Goal: Task Accomplishment & Management: Use online tool/utility

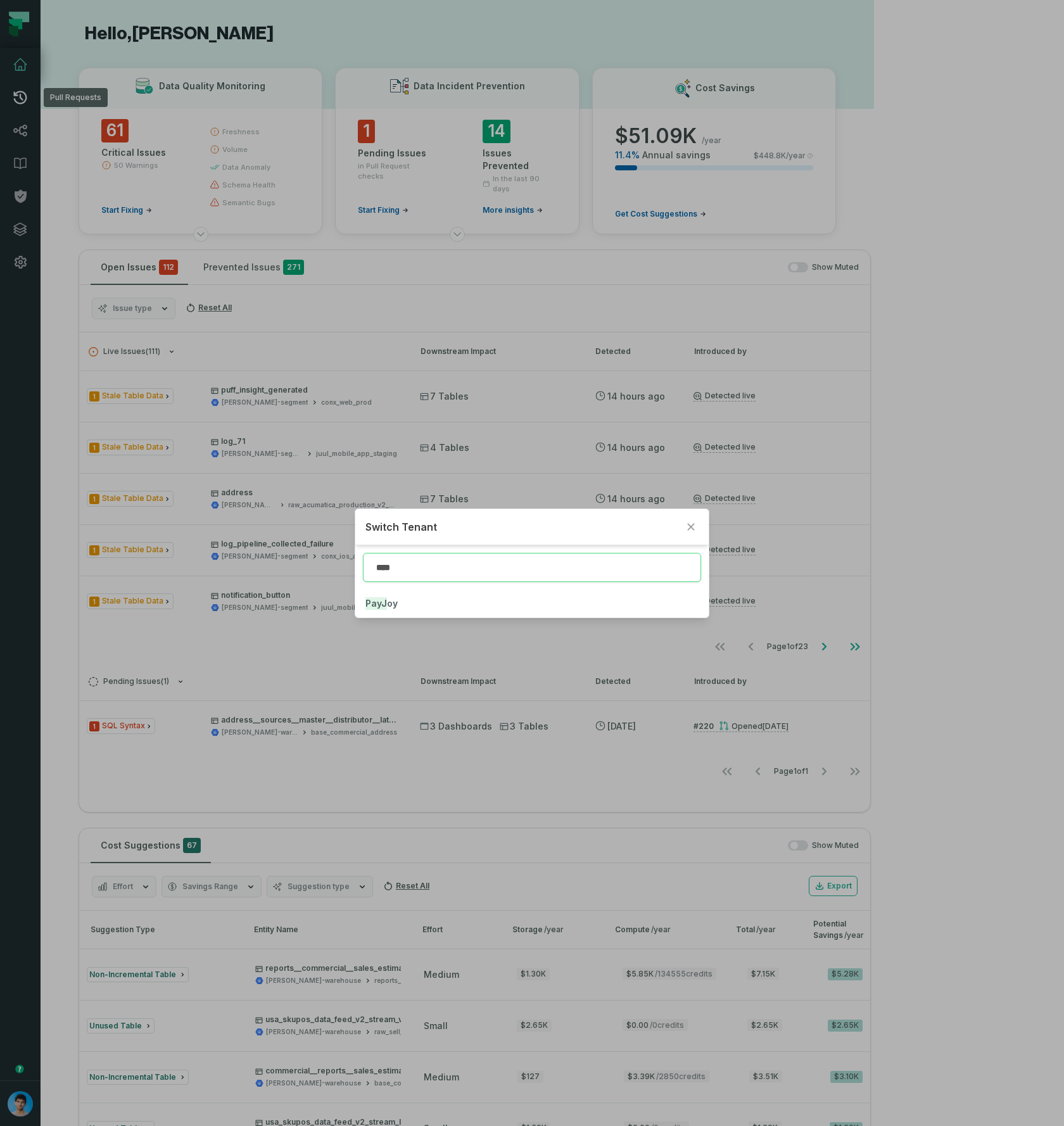
type input "****"
click button "PayJ oy" at bounding box center [532, 603] width 353 height 28
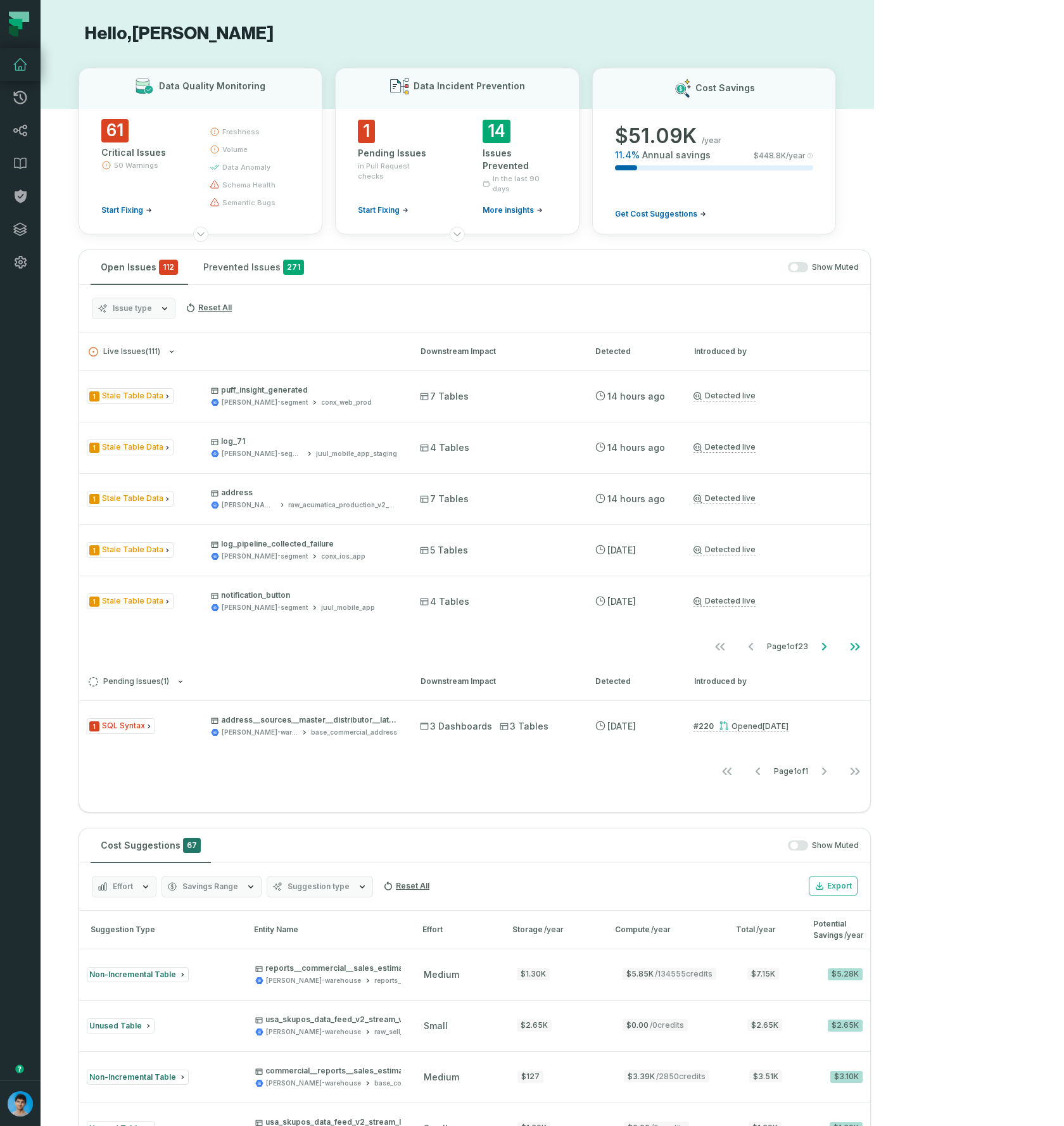
click at [60, 337] on section "Hello, Omri Ildis Data Quality Monitoring 61 Critical Issues 50 Warnings Start …" at bounding box center [457, 907] width 833 height 1814
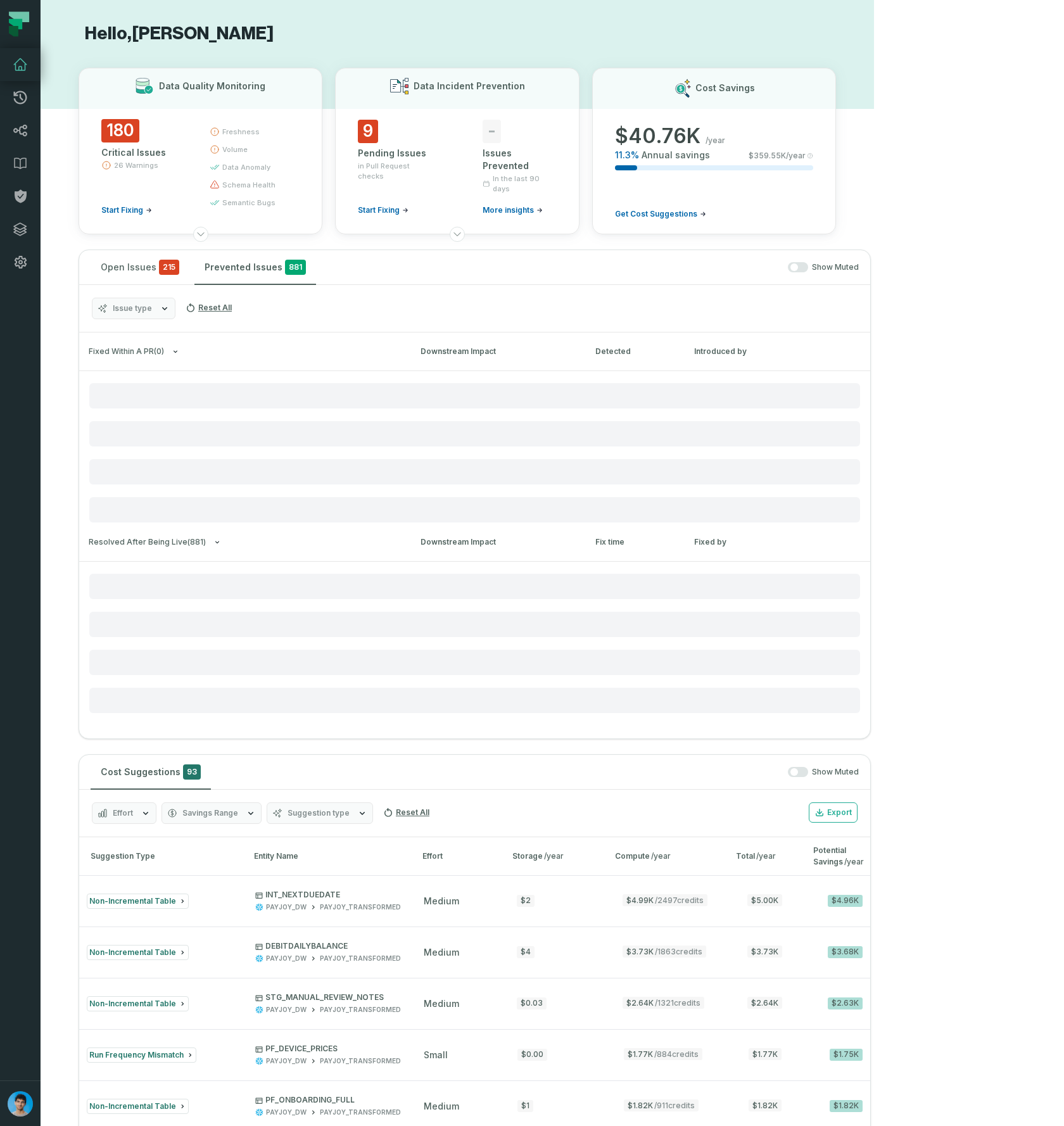
click at [237, 264] on button "Prevented Issues 881" at bounding box center [255, 267] width 122 height 34
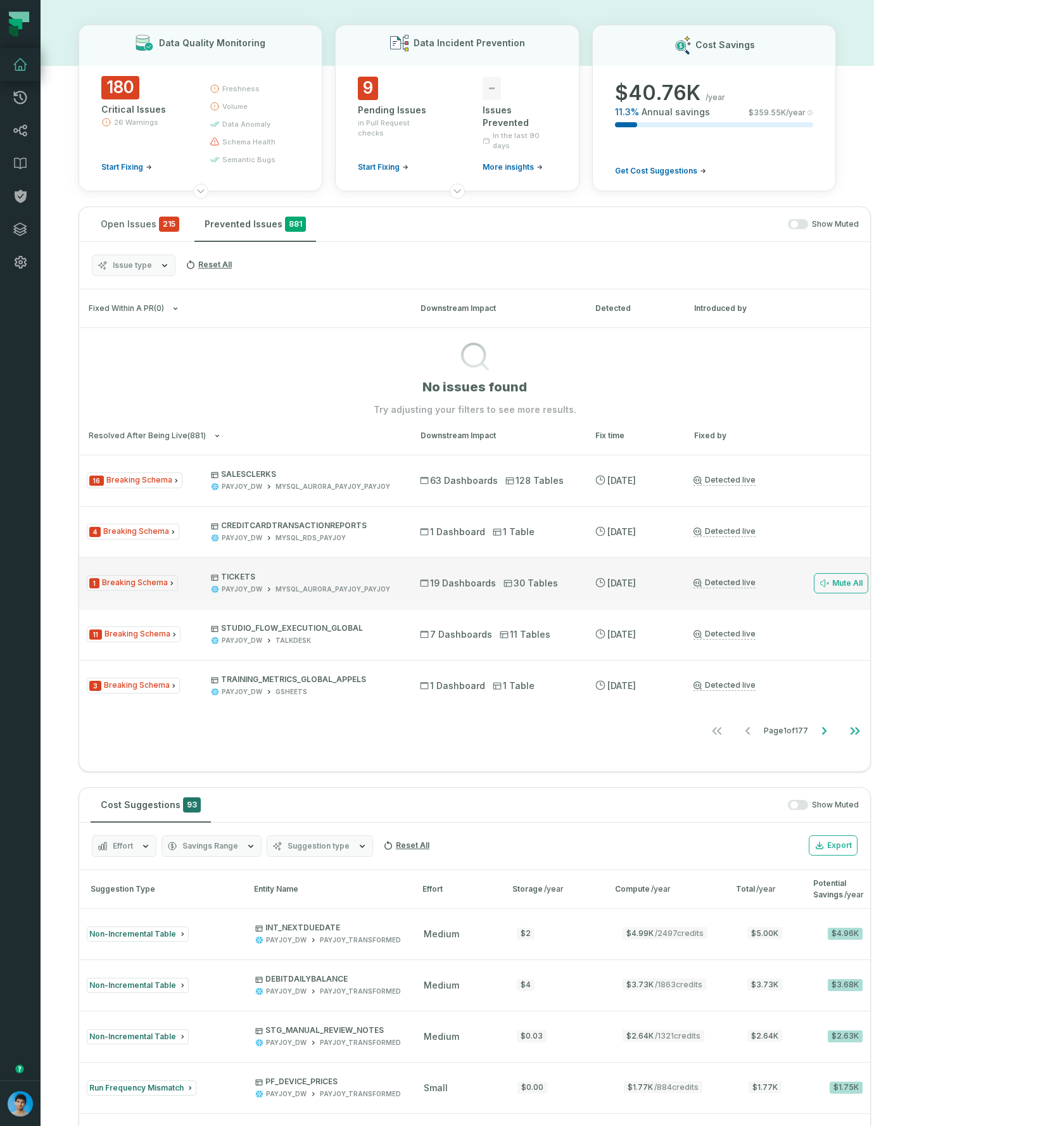
scroll to position [51, 0]
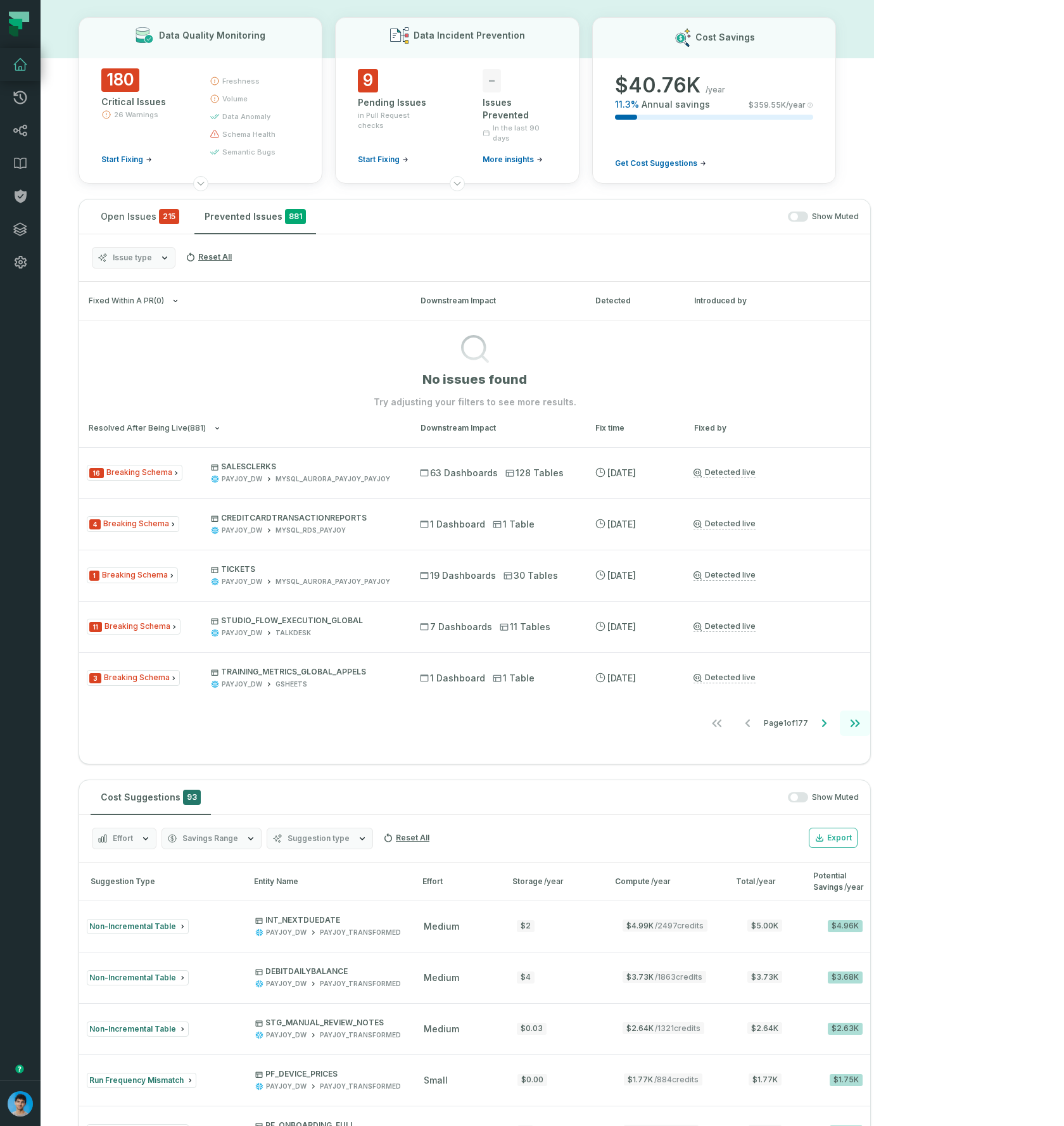
click at [860, 721] on icon "Go to last page" at bounding box center [855, 724] width 9 height 8
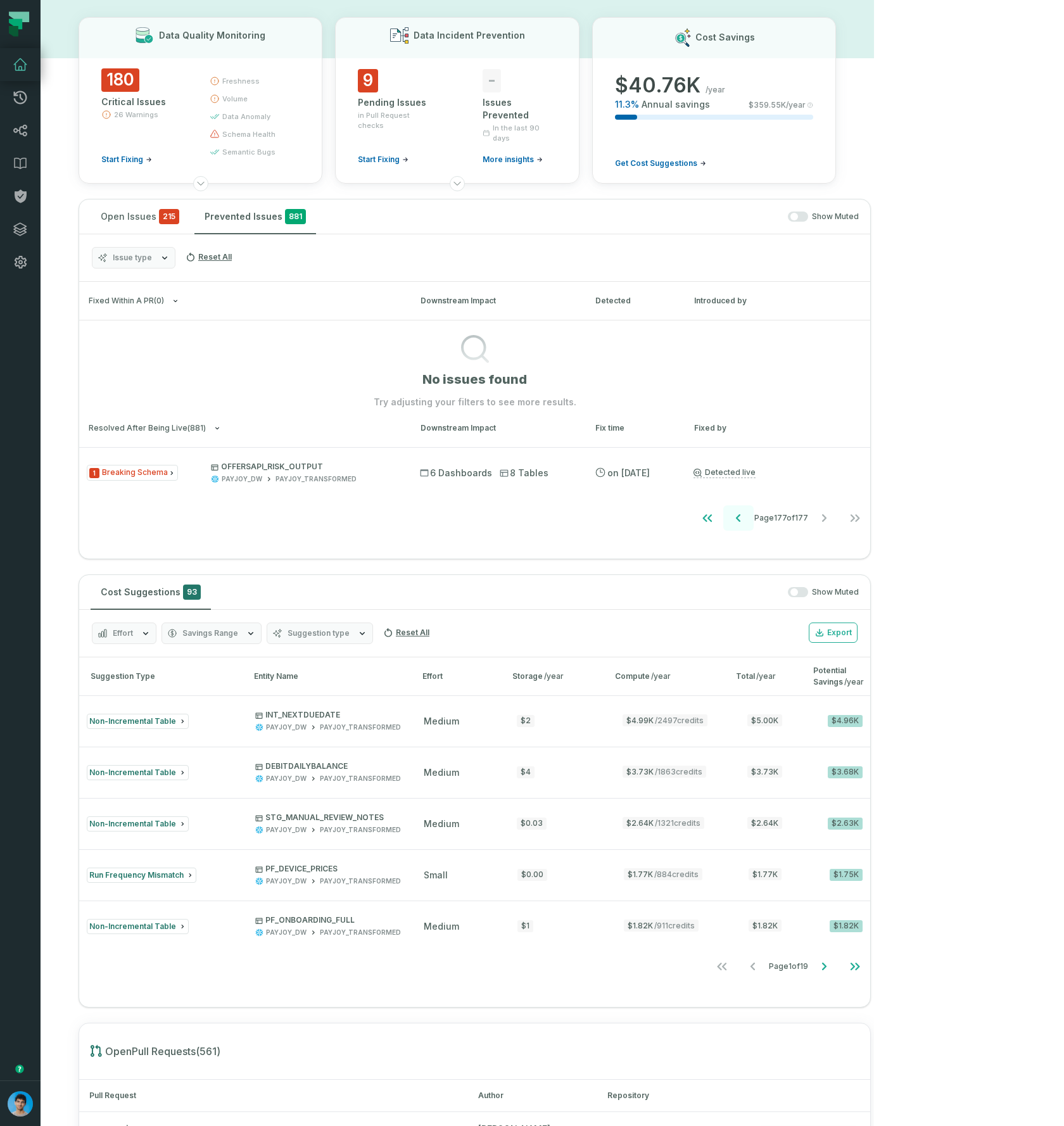
click at [746, 517] on icon "Go to previous page" at bounding box center [739, 518] width 15 height 15
click at [870, 517] on div "1 Breaking Schema OFFERSAPI_RISK_OUTPUT PAYJOY_DW PAYJOY_TRANSFORMED 6 Dashboar…" at bounding box center [475, 490] width 791 height 86
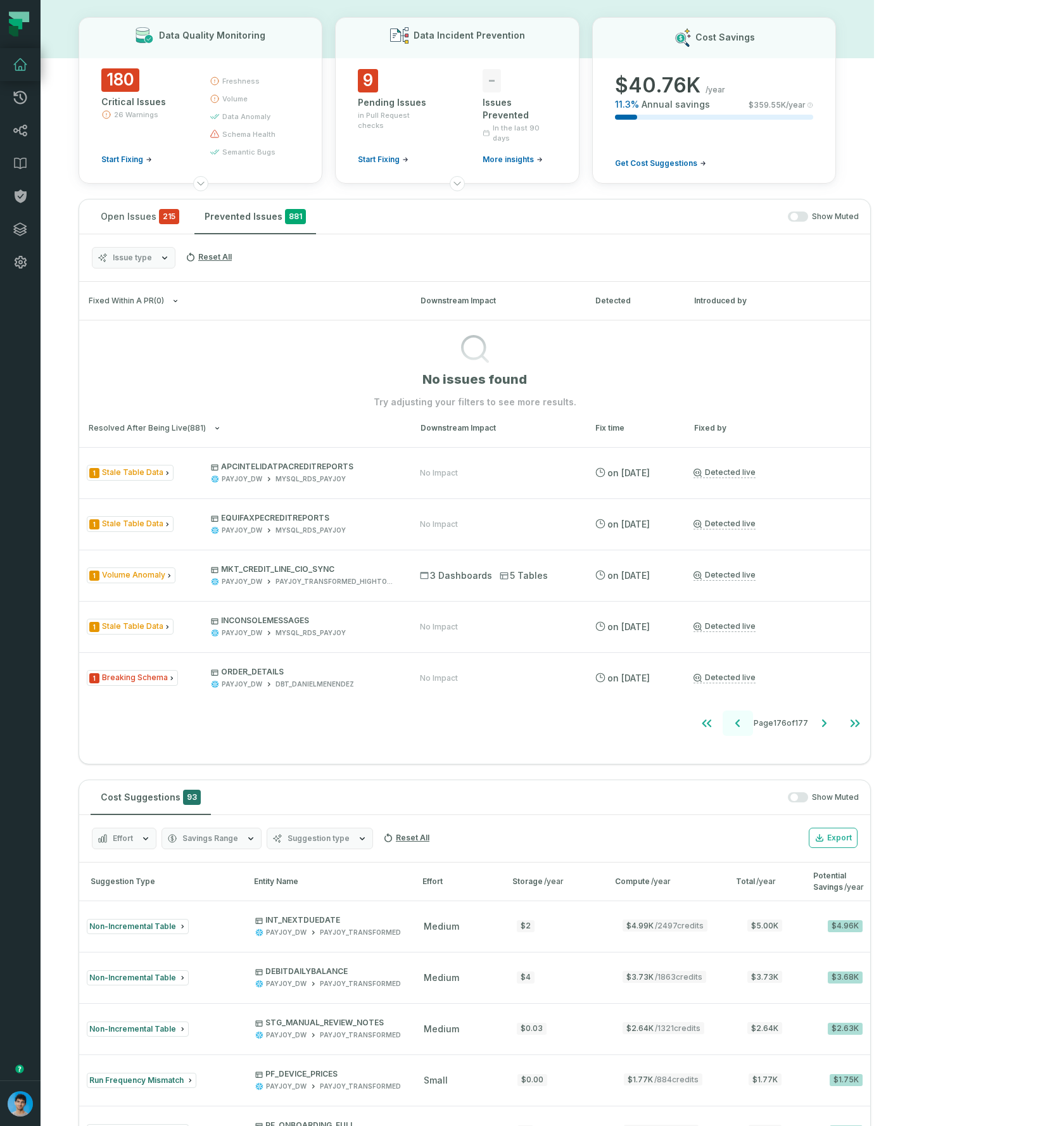
click at [869, 519] on div "Detected live Mute All" at bounding box center [781, 524] width 175 height 11
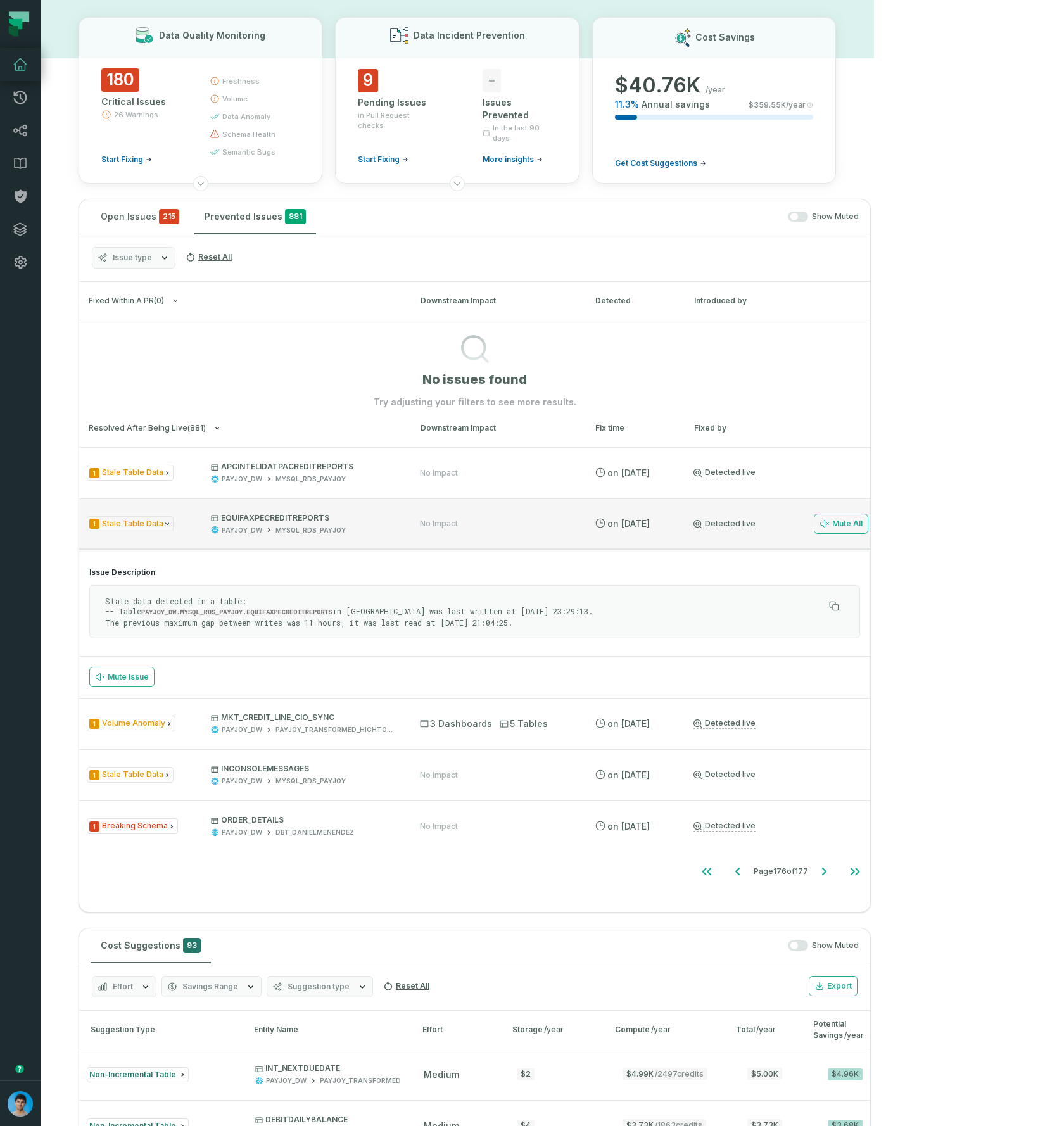
click at [869, 520] on div "Detected live Mute All" at bounding box center [781, 524] width 175 height 20
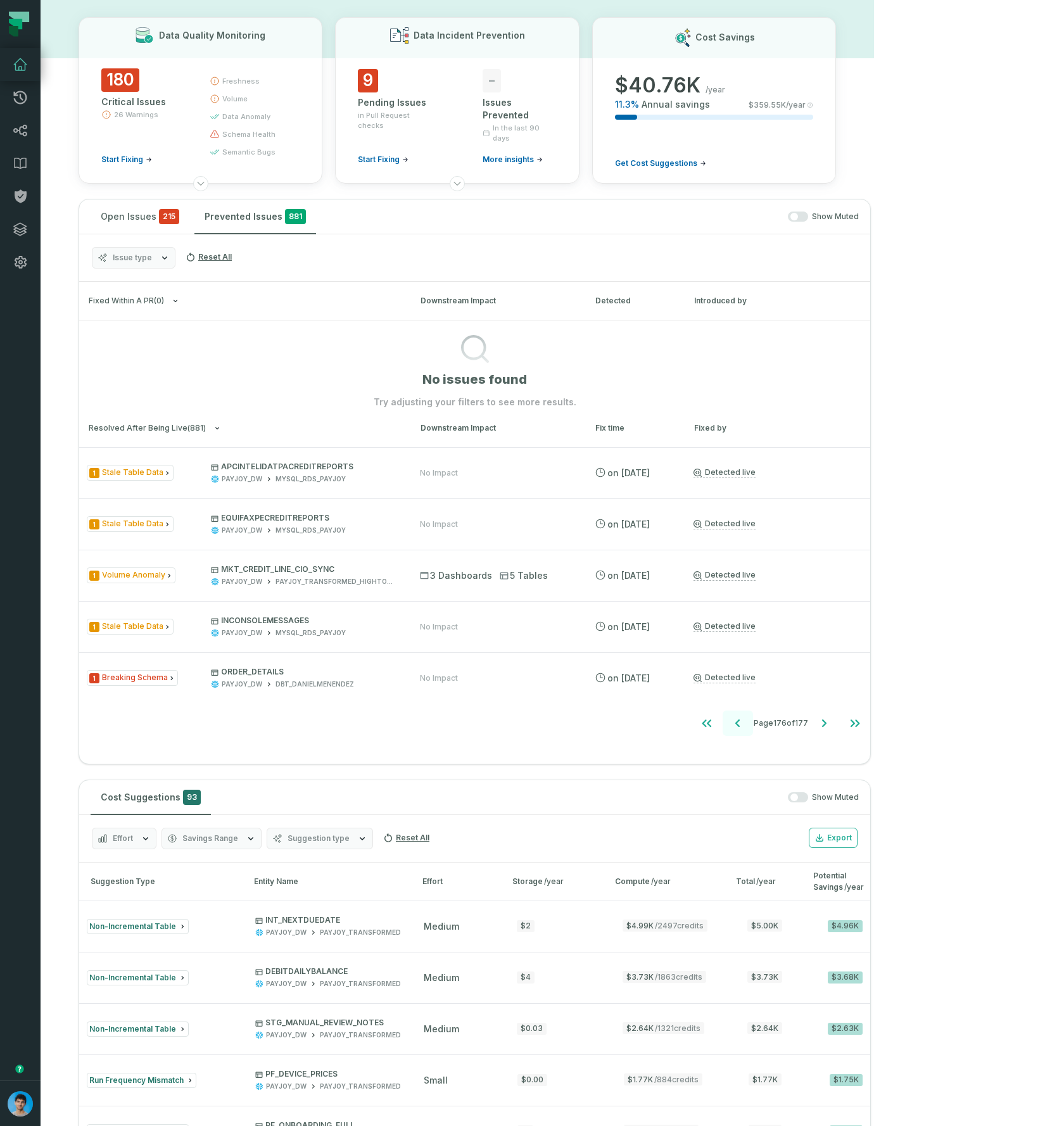
click at [746, 720] on icon "Go to previous page" at bounding box center [738, 724] width 15 height 15
click at [746, 722] on icon "Go to previous page" at bounding box center [738, 724] width 15 height 15
click at [741, 722] on icon "Go to previous page" at bounding box center [738, 724] width 5 height 8
click at [740, 722] on icon "Go to previous page" at bounding box center [737, 724] width 5 height 8
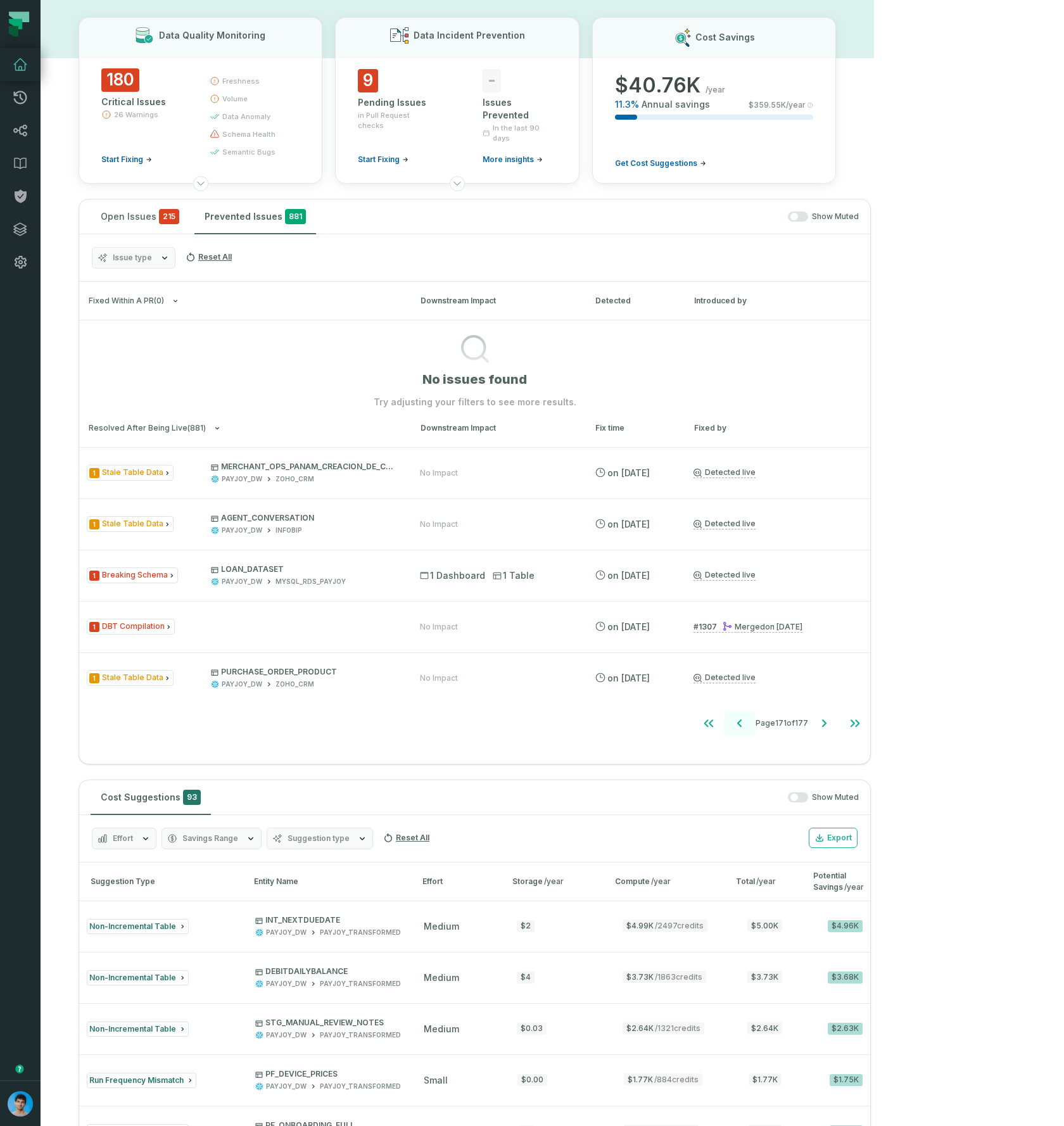
click at [747, 722] on icon "Go to previous page" at bounding box center [740, 724] width 15 height 15
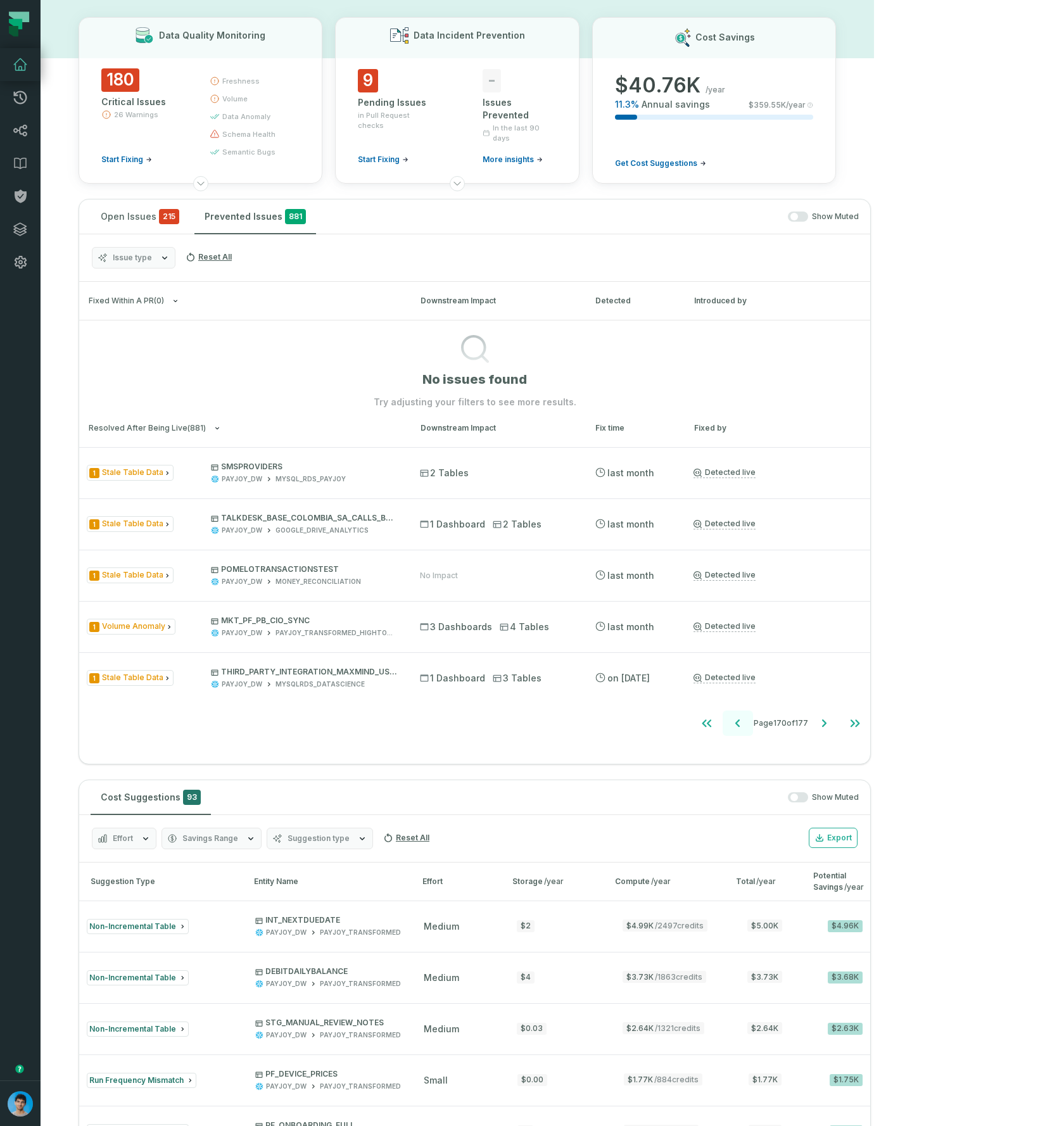
click at [740, 722] on icon "Go to previous page" at bounding box center [737, 724] width 5 height 8
click at [746, 723] on icon "Go to previous page" at bounding box center [738, 724] width 15 height 15
click at [746, 723] on icon "Go to previous page" at bounding box center [739, 724] width 15 height 15
click at [746, 722] on icon "Go to previous page" at bounding box center [738, 724] width 15 height 15
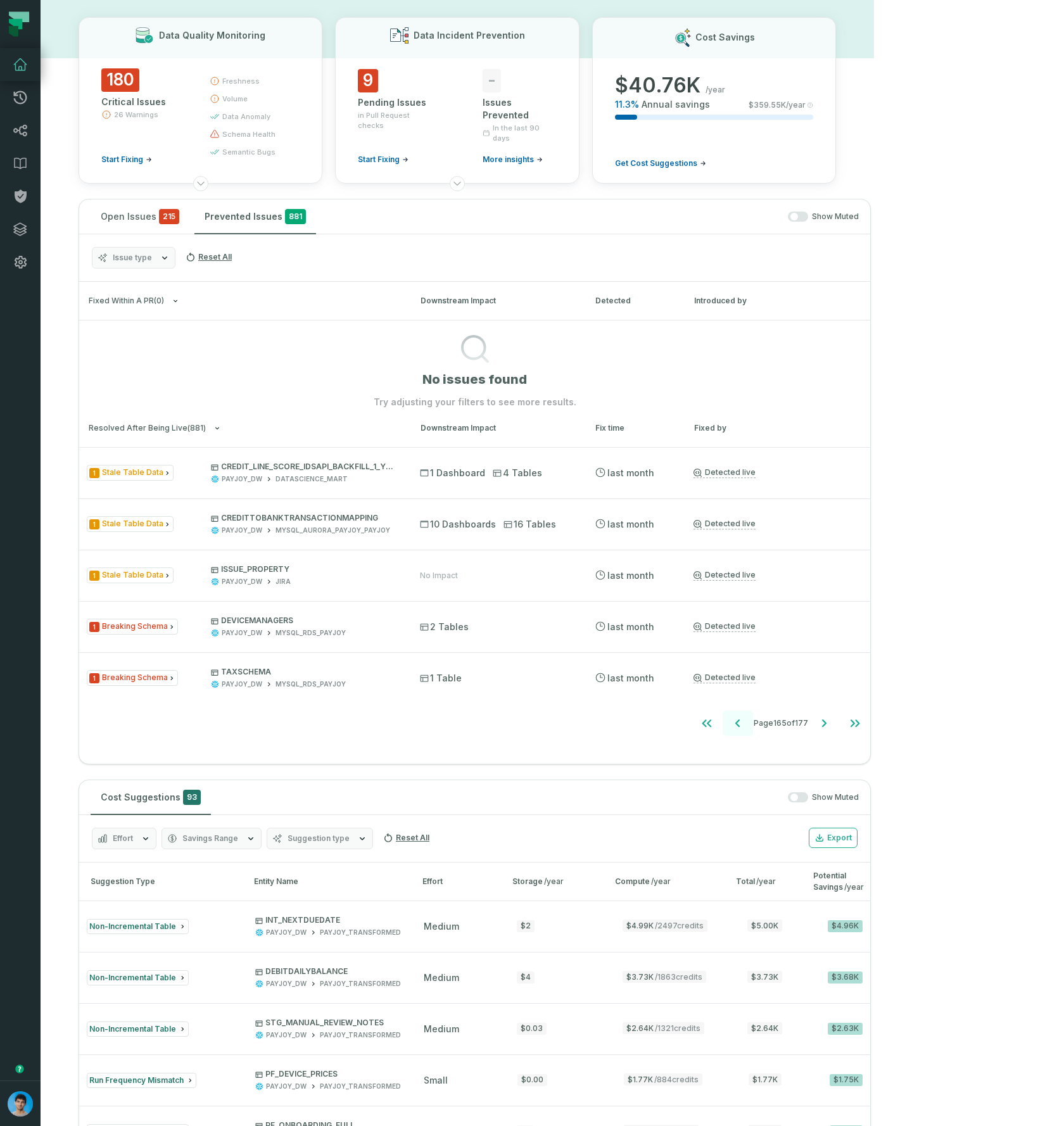
click at [746, 722] on icon "Go to previous page" at bounding box center [738, 724] width 15 height 15
click at [162, 253] on icon "button" at bounding box center [164, 258] width 10 height 10
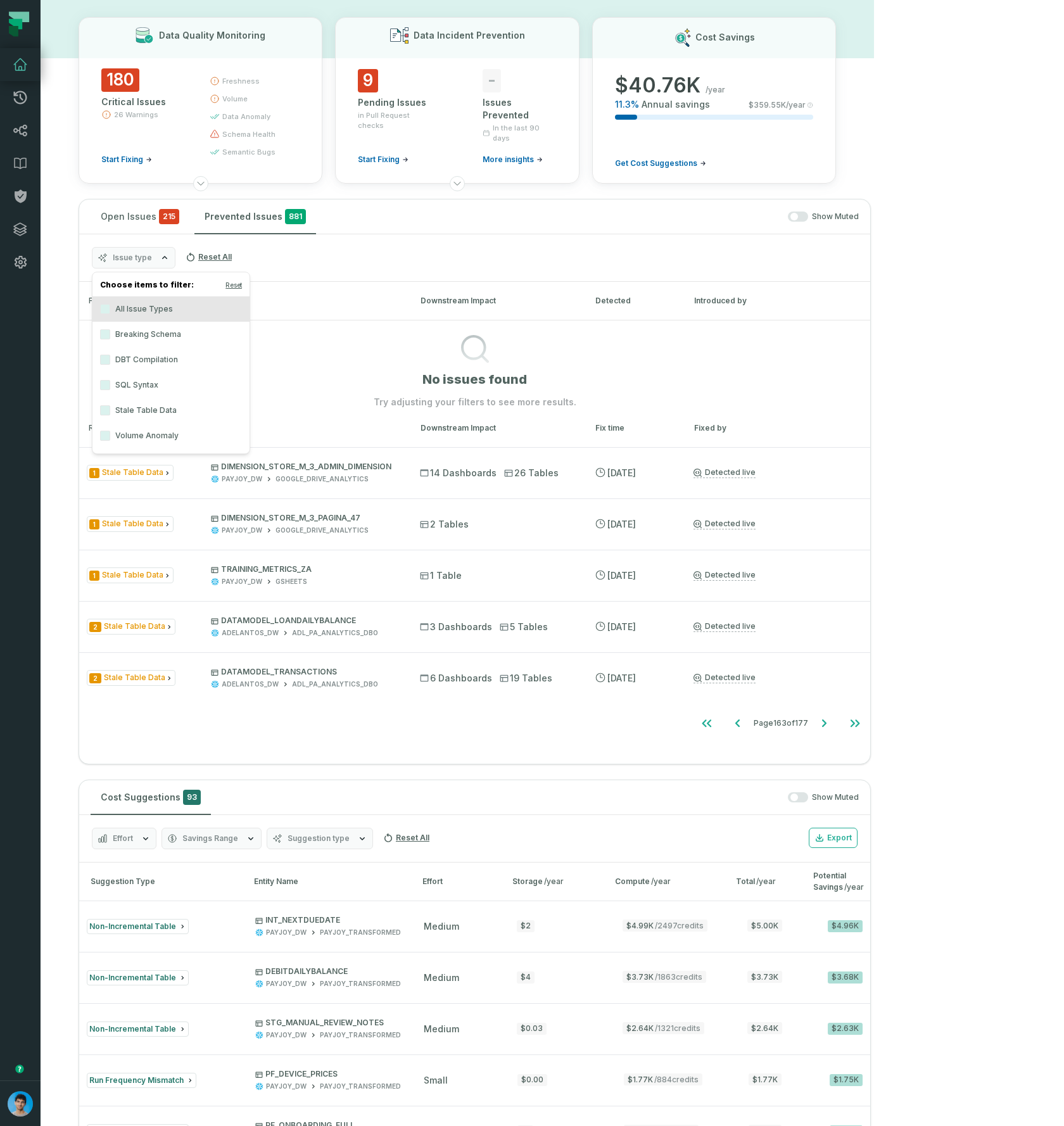
click at [110, 338] on label "Breaking Schema" at bounding box center [171, 334] width 157 height 25
click at [110, 338] on button "Breaking Schema" at bounding box center [105, 334] width 10 height 10
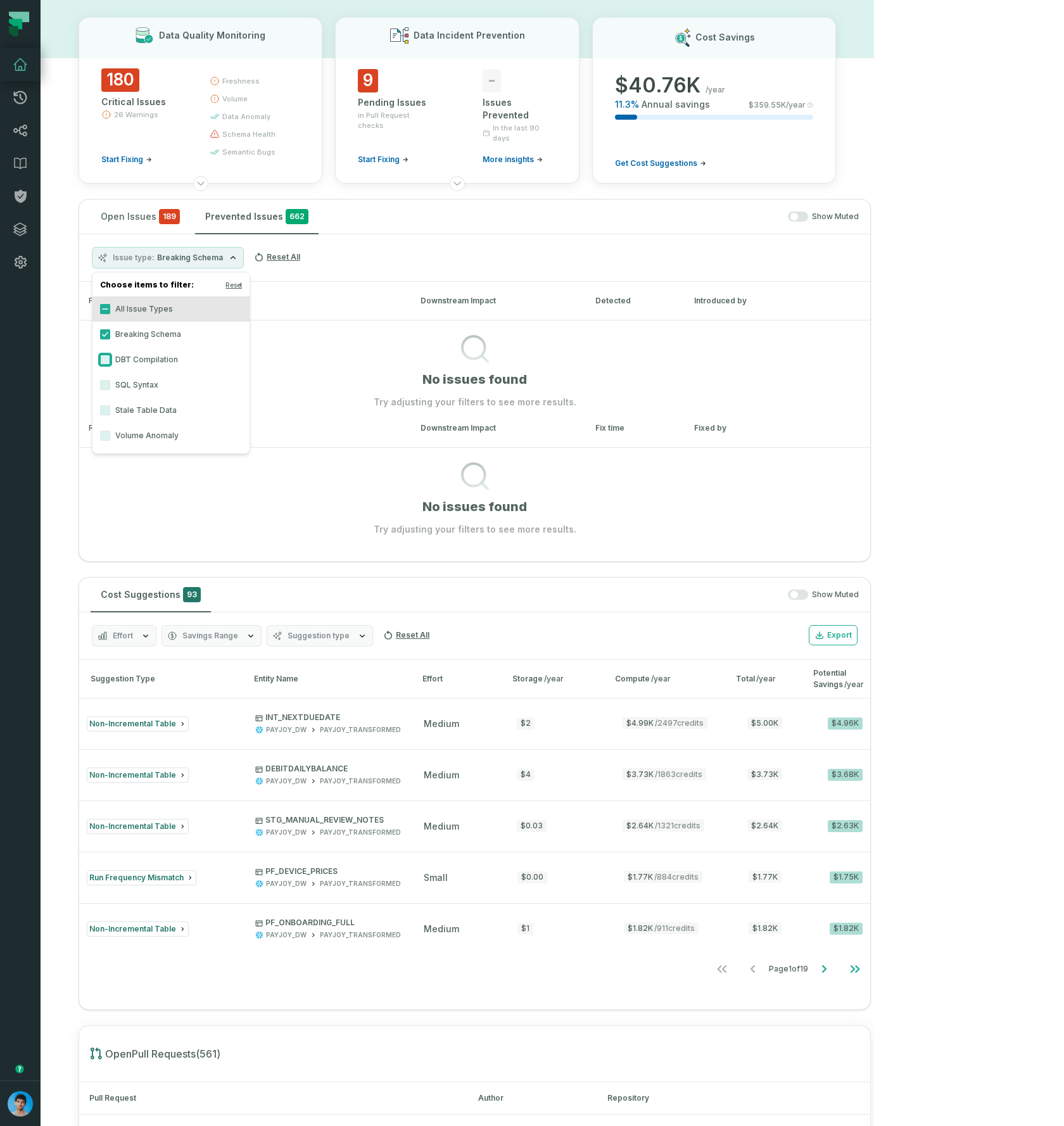
click at [107, 360] on button "DBT Compilation" at bounding box center [105, 359] width 10 height 10
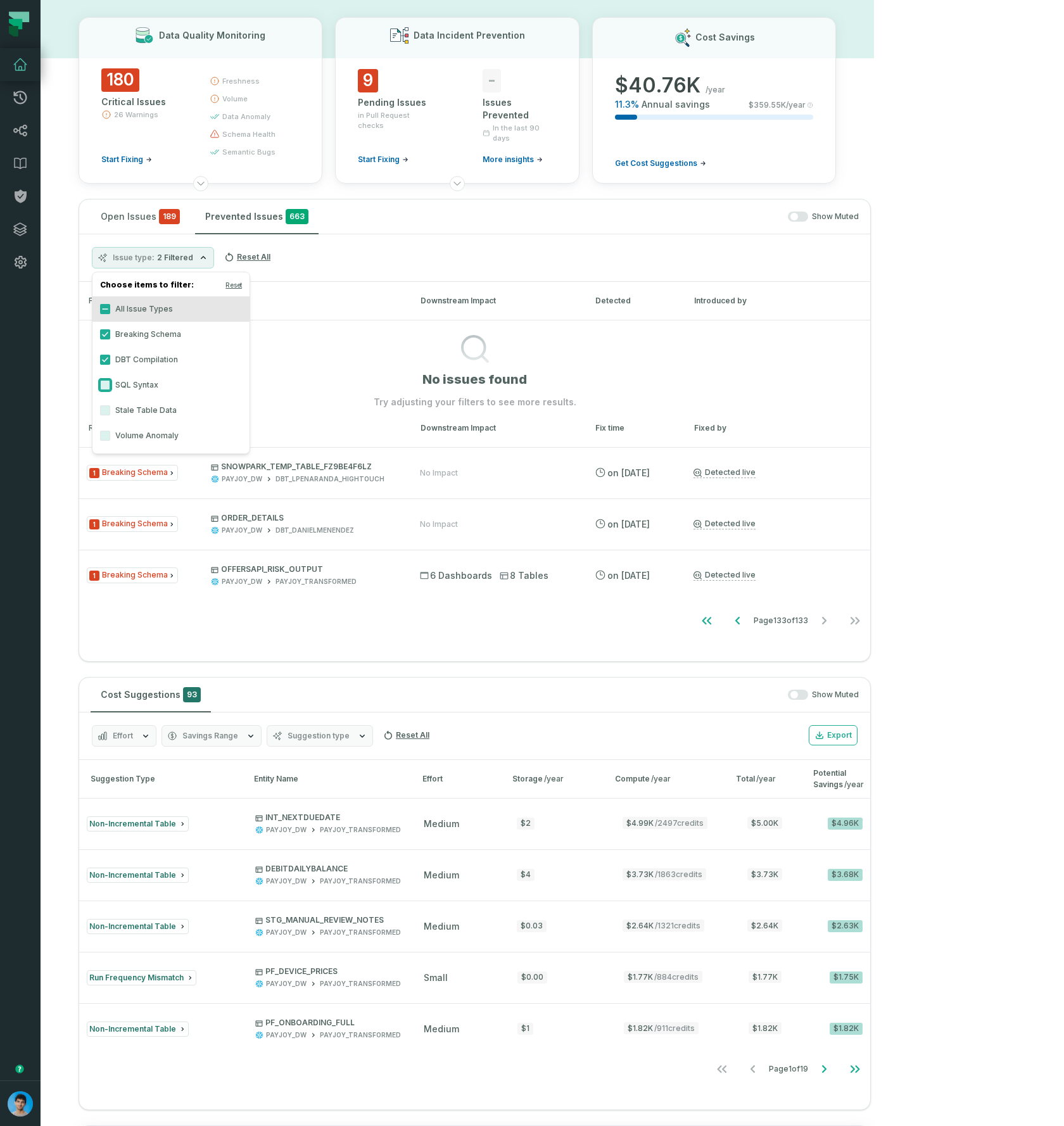
click at [104, 385] on button "SQL Syntax" at bounding box center [105, 385] width 10 height 10
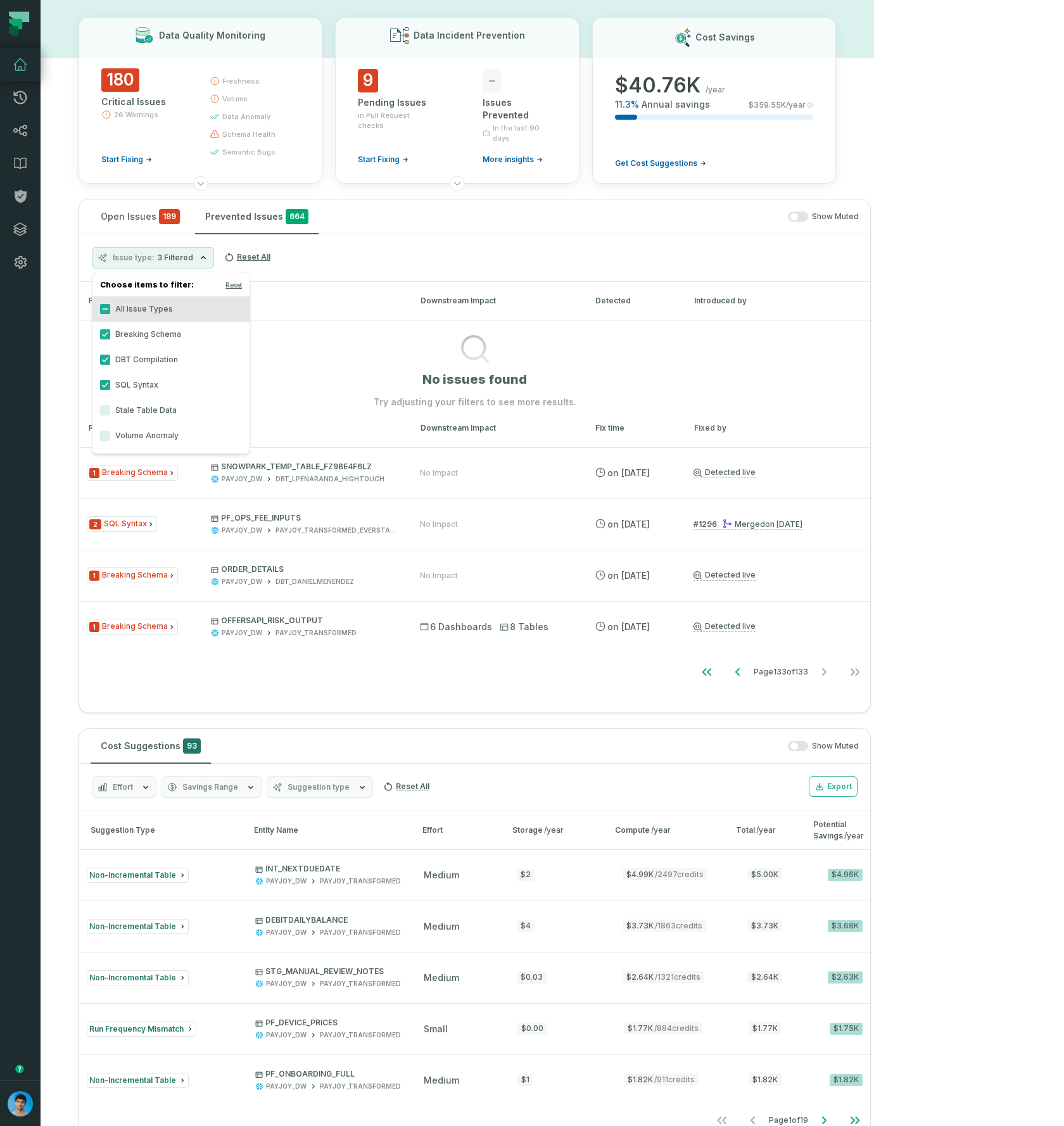
click at [737, 236] on div "Issue type 3 Filtered Reset All" at bounding box center [475, 258] width 791 height 48
click at [740, 669] on icon "Go to previous page" at bounding box center [737, 672] width 5 height 8
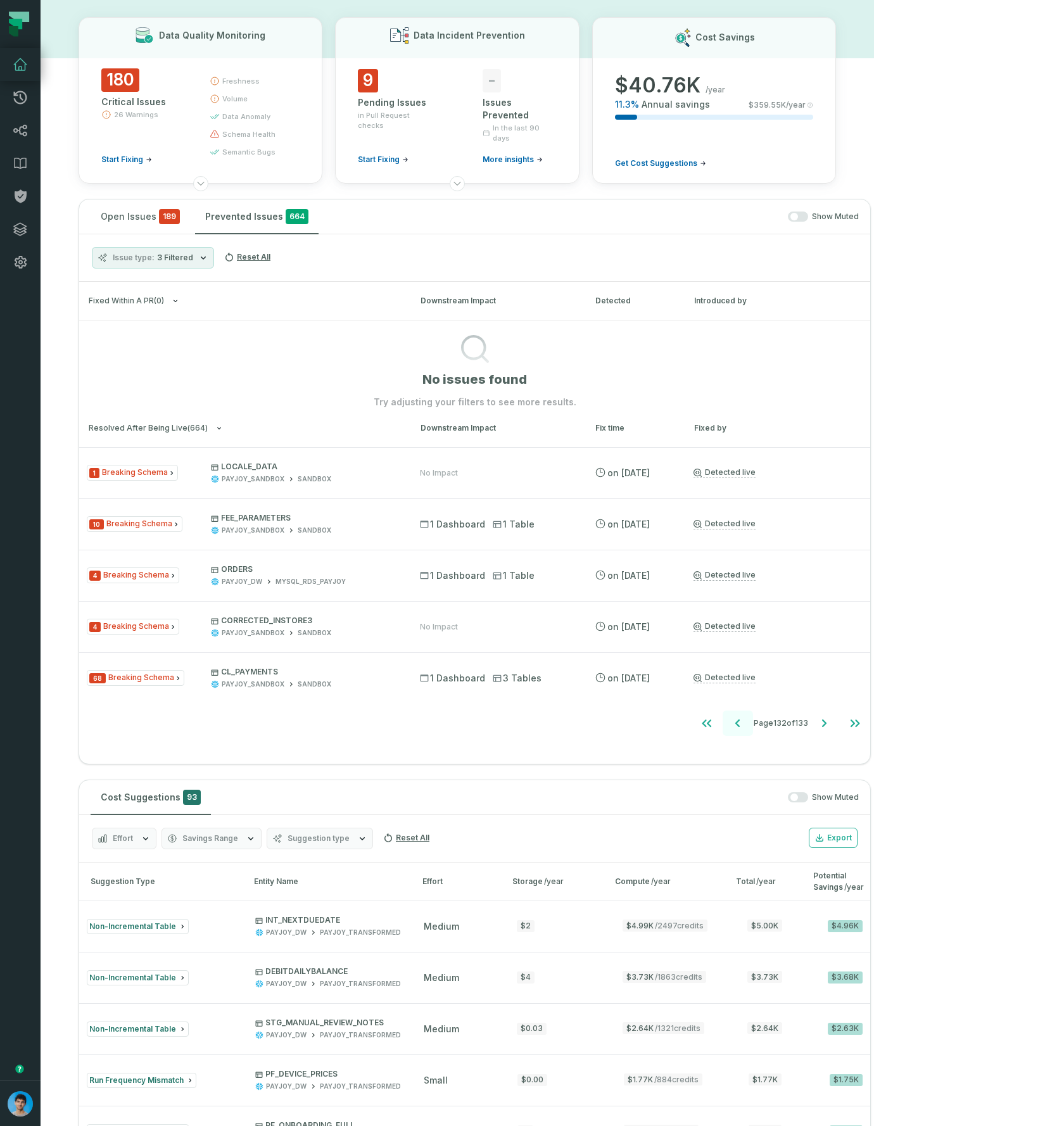
click at [740, 725] on icon "Go to previous page" at bounding box center [737, 724] width 5 height 8
click at [747, 725] on icon "Go to previous page" at bounding box center [740, 724] width 15 height 15
click at [746, 725] on icon "Go to previous page" at bounding box center [738, 724] width 15 height 15
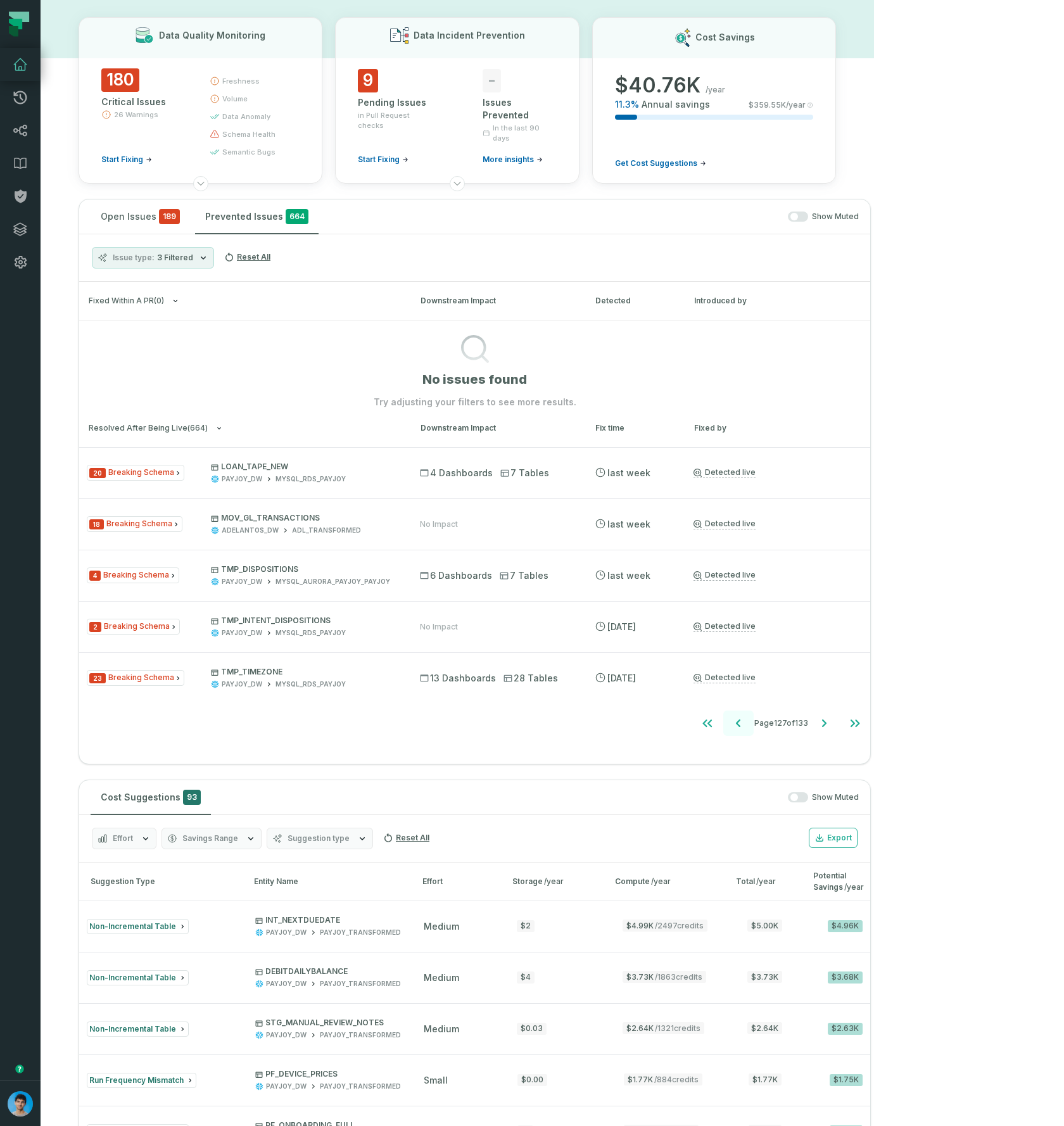
click at [746, 725] on icon "Go to previous page" at bounding box center [739, 724] width 15 height 15
click at [746, 725] on icon "Go to previous page" at bounding box center [738, 724] width 15 height 15
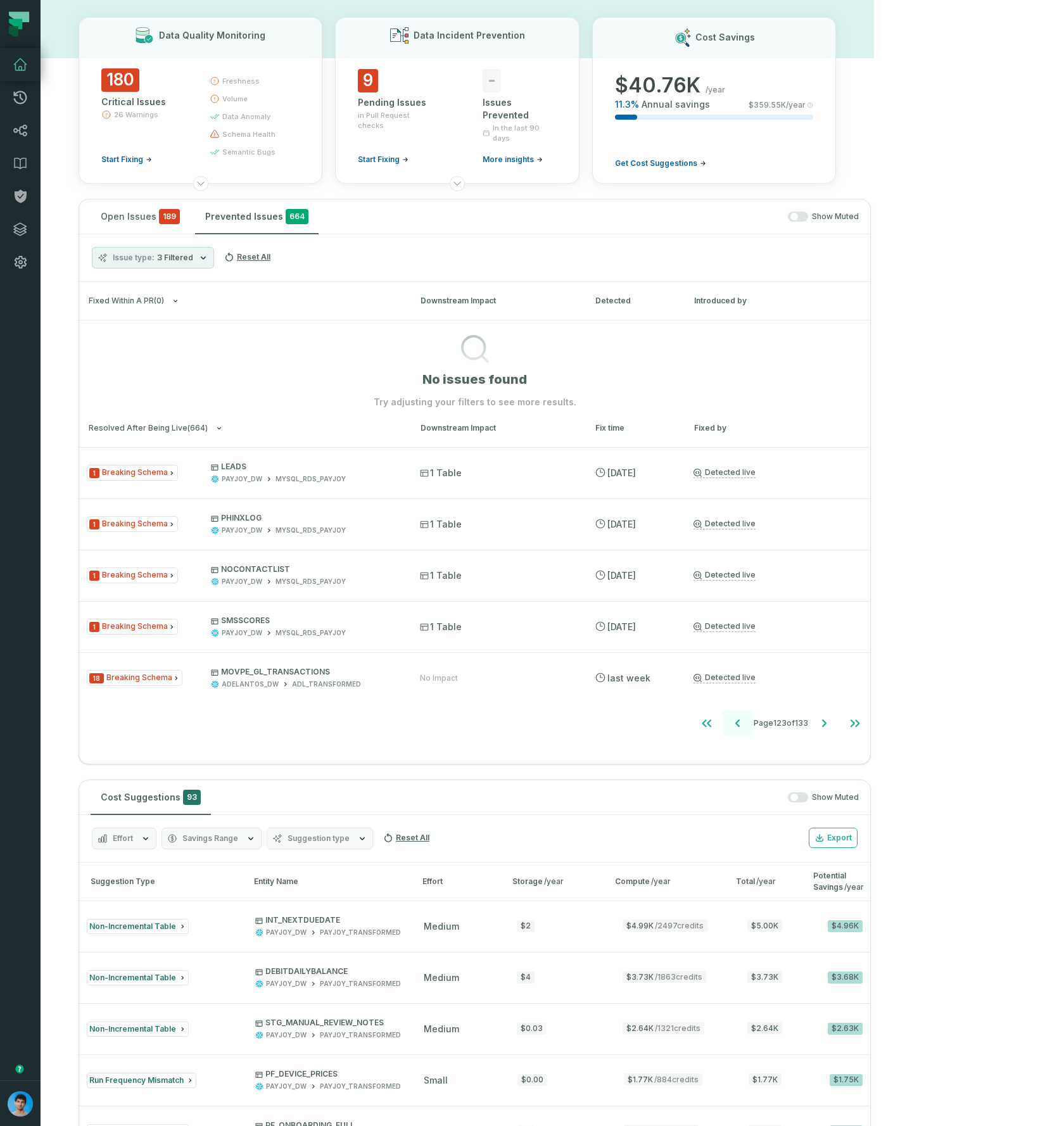
click at [746, 725] on icon "Go to previous page" at bounding box center [738, 724] width 15 height 15
click at [747, 725] on icon "Go to previous page" at bounding box center [740, 724] width 15 height 15
click at [746, 725] on icon "Go to previous page" at bounding box center [738, 724] width 15 height 15
click at [747, 725] on icon "Go to previous page" at bounding box center [740, 724] width 15 height 15
click at [717, 725] on icon "Go to first page" at bounding box center [709, 724] width 15 height 15
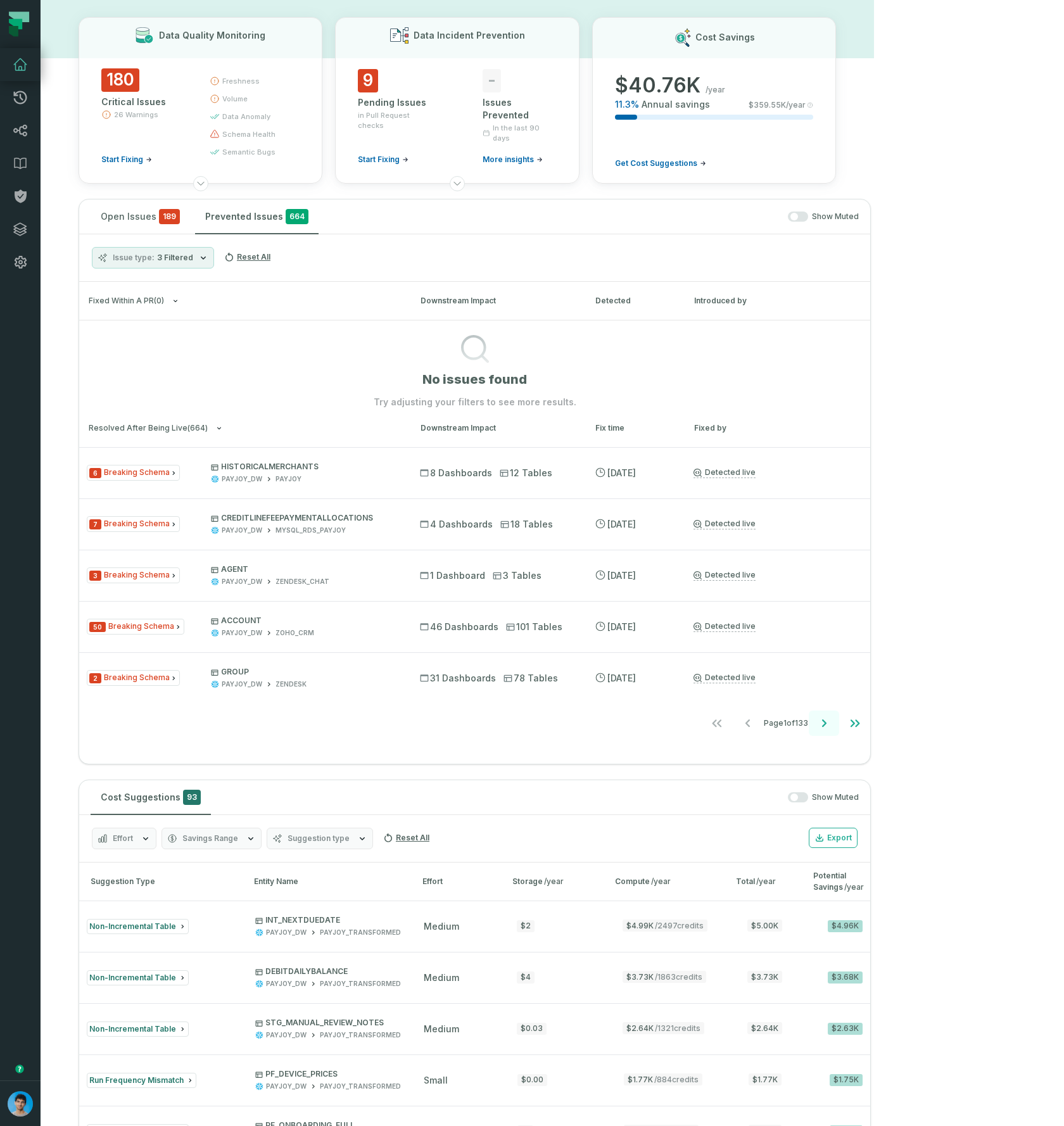
click at [832, 724] on icon "Go to next page" at bounding box center [824, 724] width 15 height 15
click at [832, 726] on icon "Go to next page" at bounding box center [824, 724] width 15 height 15
click at [862, 729] on icon "Go to last page" at bounding box center [855, 724] width 15 height 15
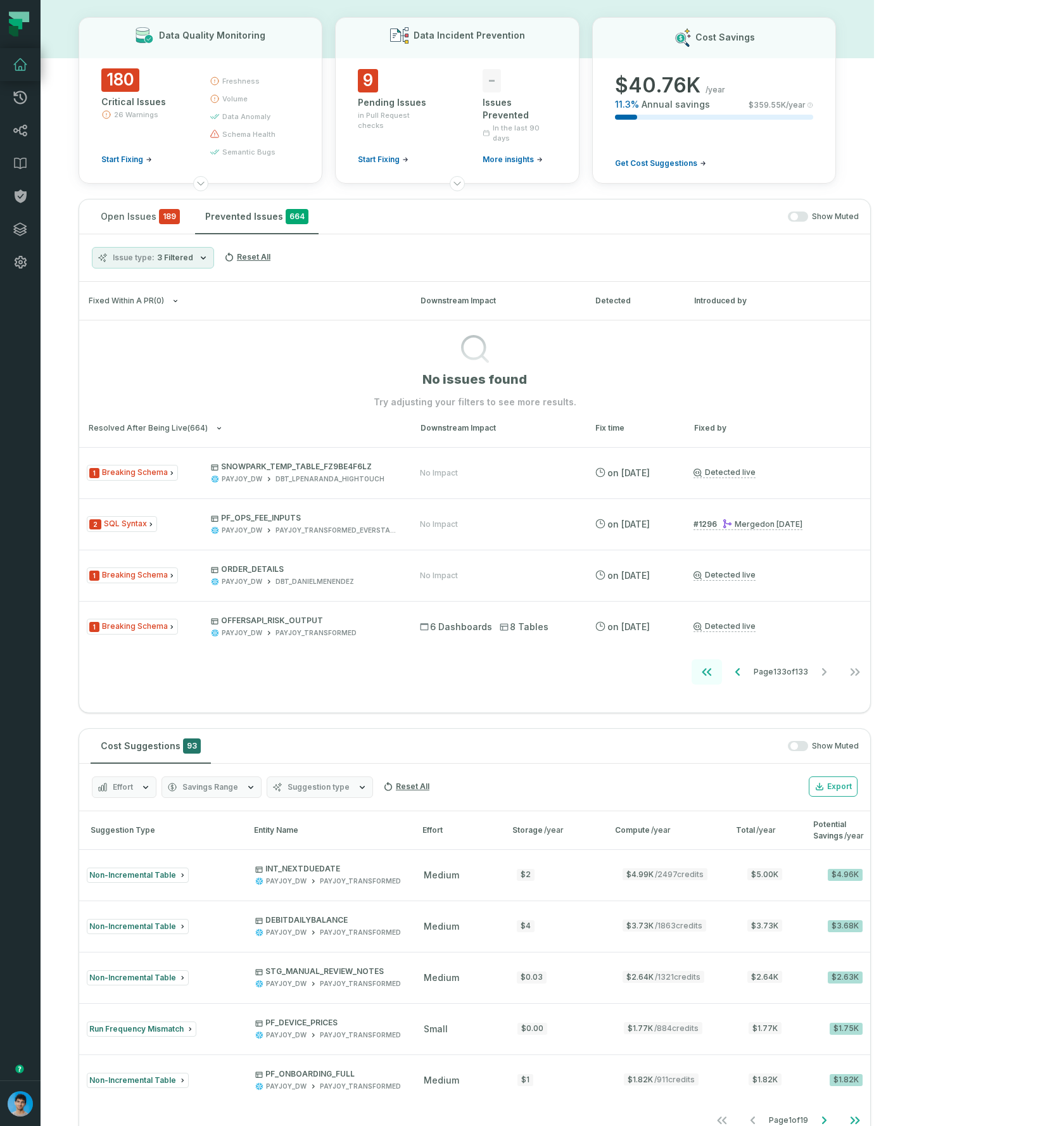
click at [714, 670] on icon "Go to first page" at bounding box center [707, 672] width 15 height 15
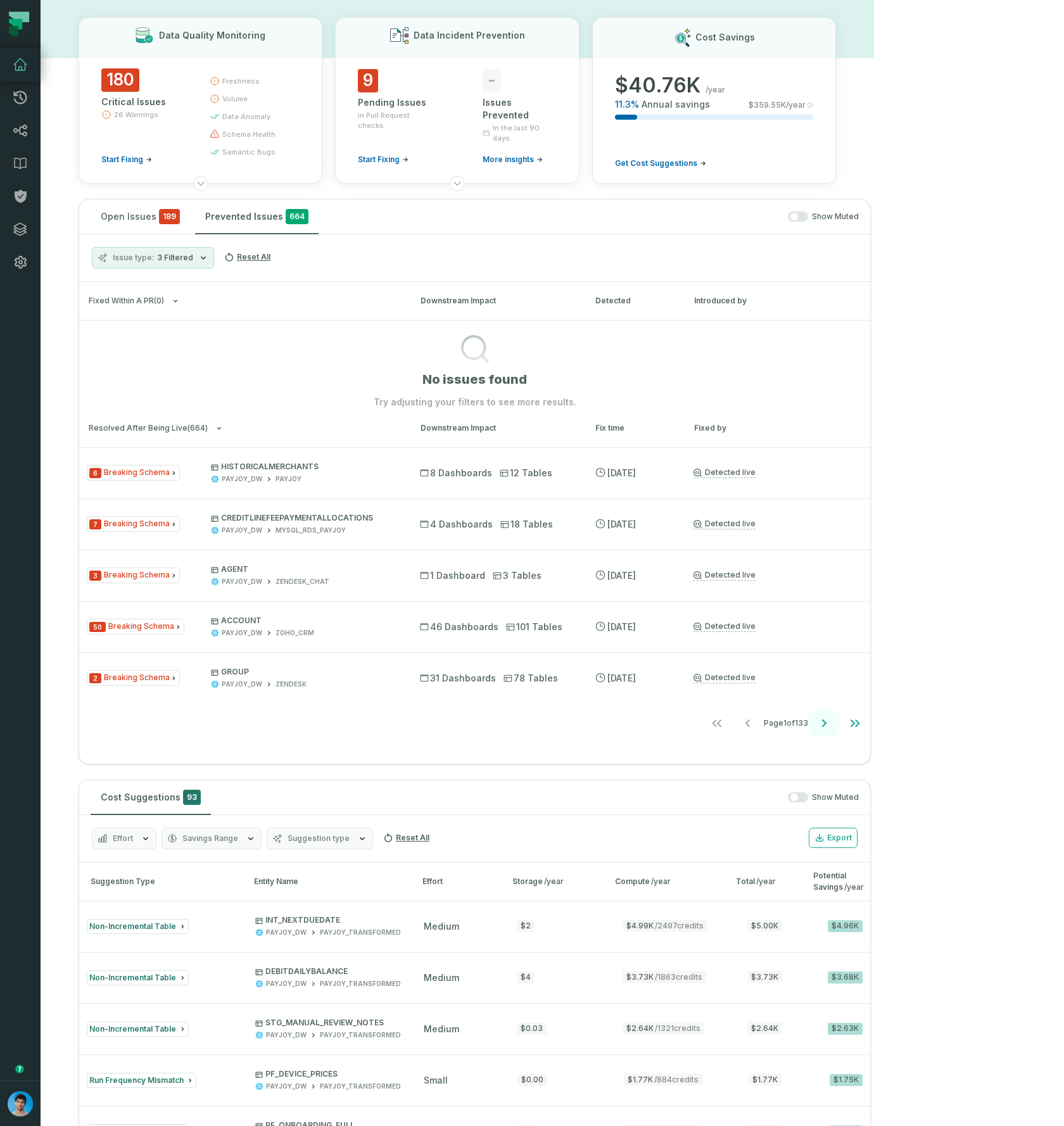
click at [826, 721] on icon "Go to next page" at bounding box center [825, 724] width 5 height 8
click at [832, 721] on icon "Go to next page" at bounding box center [824, 724] width 15 height 15
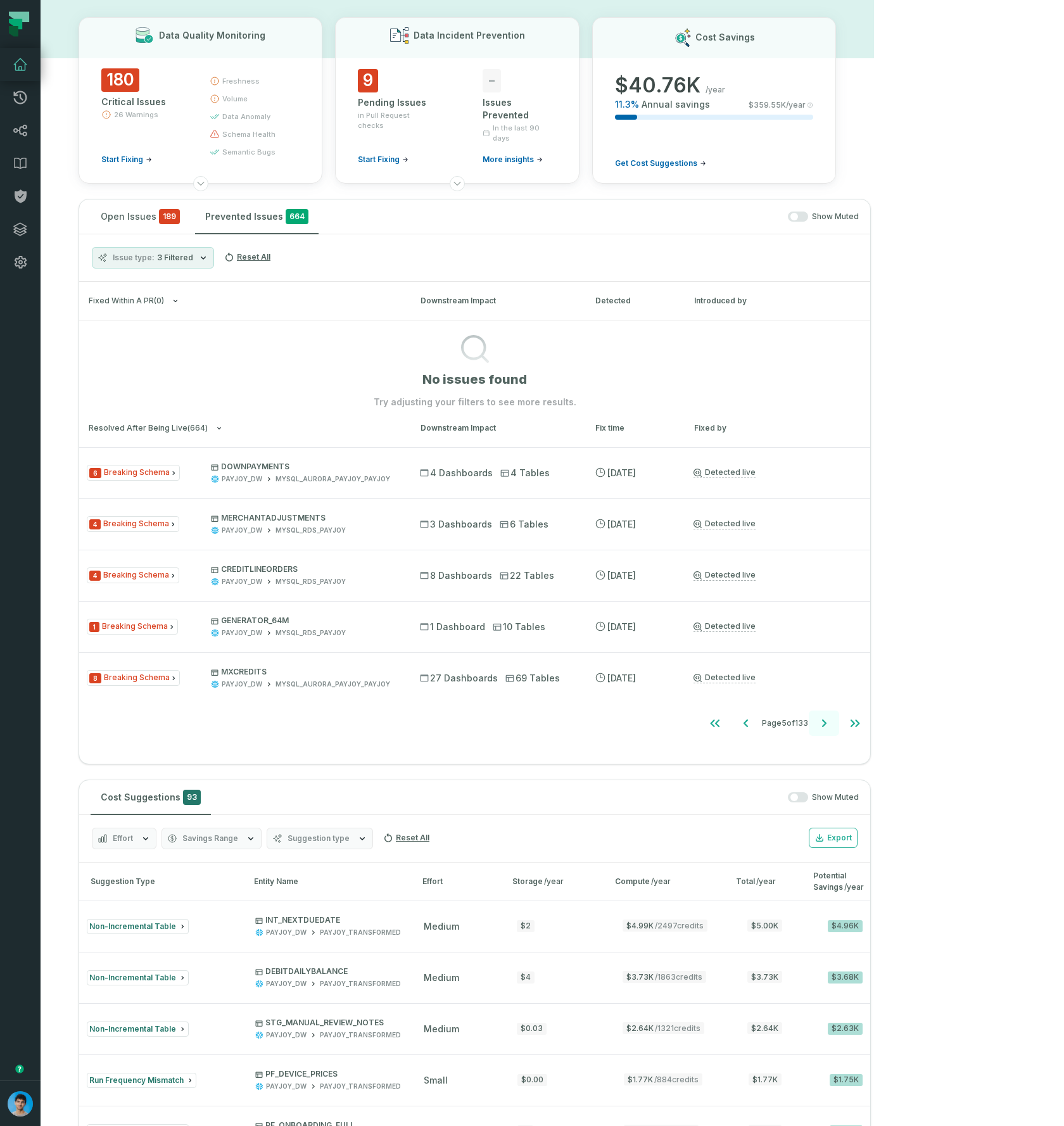
click at [832, 721] on icon "Go to next page" at bounding box center [824, 724] width 15 height 15
click at [832, 727] on icon "Go to next page" at bounding box center [824, 724] width 15 height 15
click at [832, 726] on icon "Go to next page" at bounding box center [824, 724] width 15 height 15
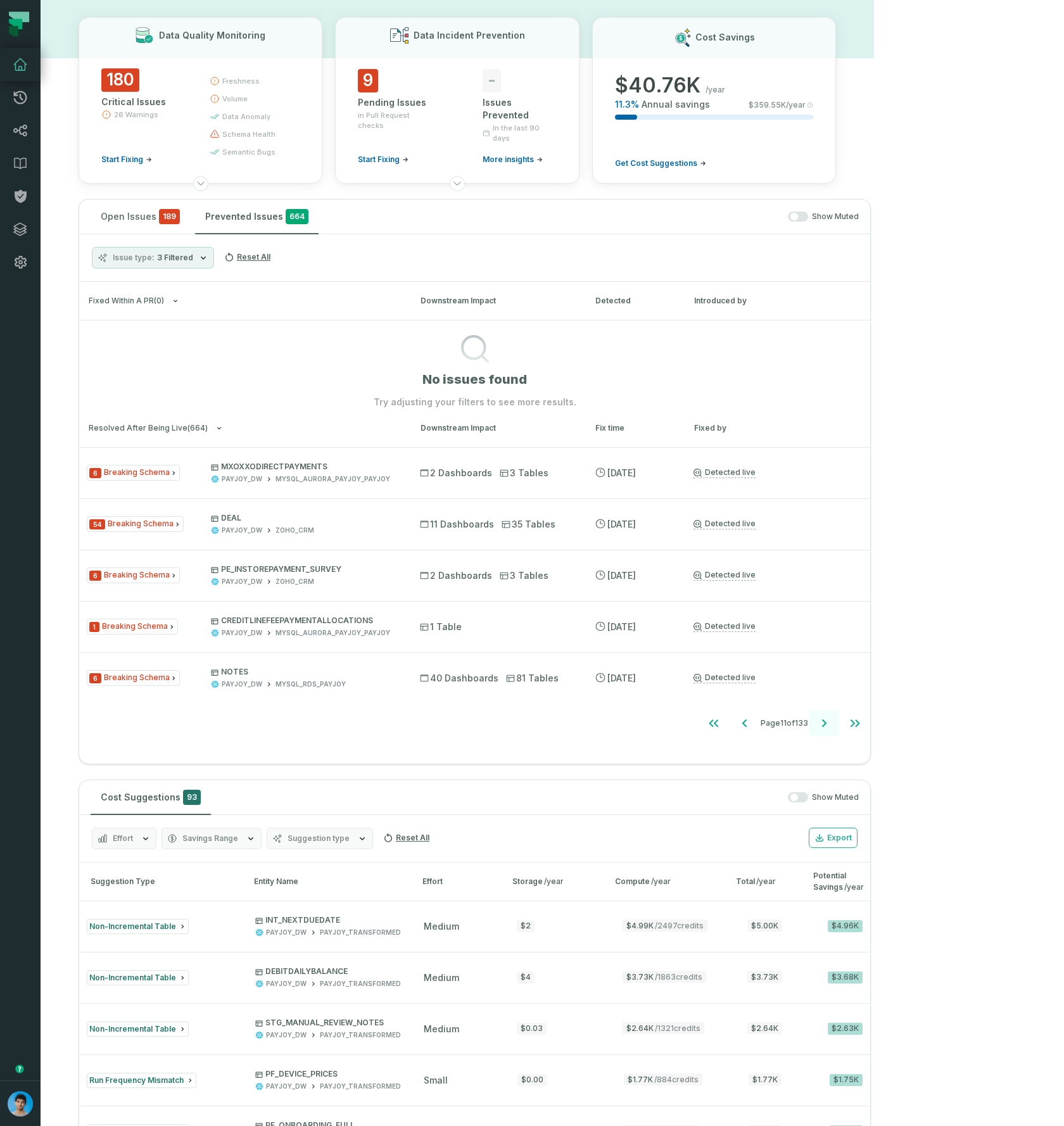
click at [832, 726] on icon "Go to next page" at bounding box center [824, 724] width 15 height 15
click at [745, 724] on icon "Go to previous page" at bounding box center [743, 724] width 5 height 8
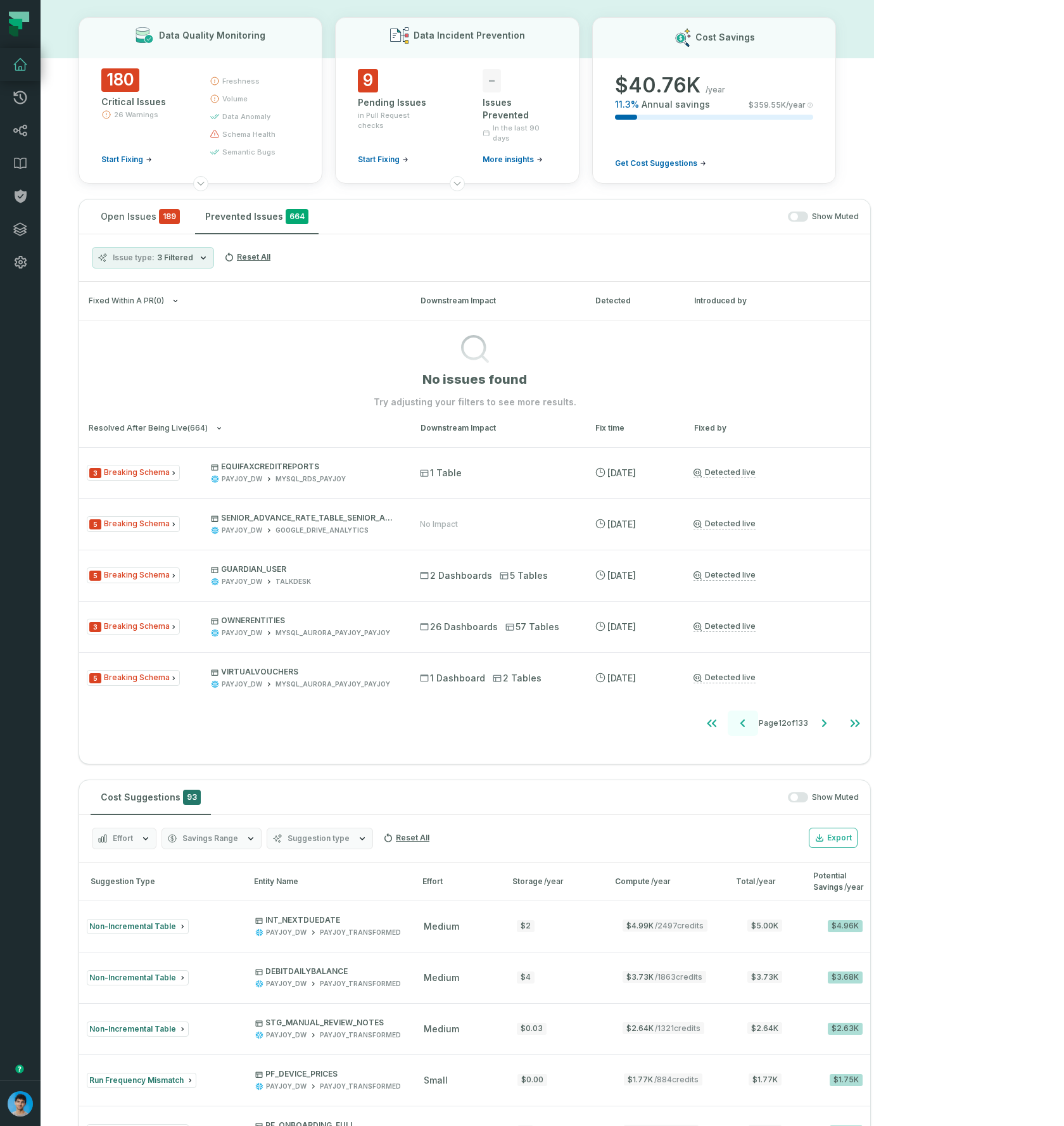
click at [745, 724] on icon "Go to previous page" at bounding box center [743, 724] width 5 height 8
click at [753, 724] on icon "Go to previous page" at bounding box center [745, 724] width 15 height 15
click at [745, 724] on icon "Go to previous page" at bounding box center [743, 724] width 5 height 8
click at [754, 724] on icon "Go to previous page" at bounding box center [746, 724] width 15 height 15
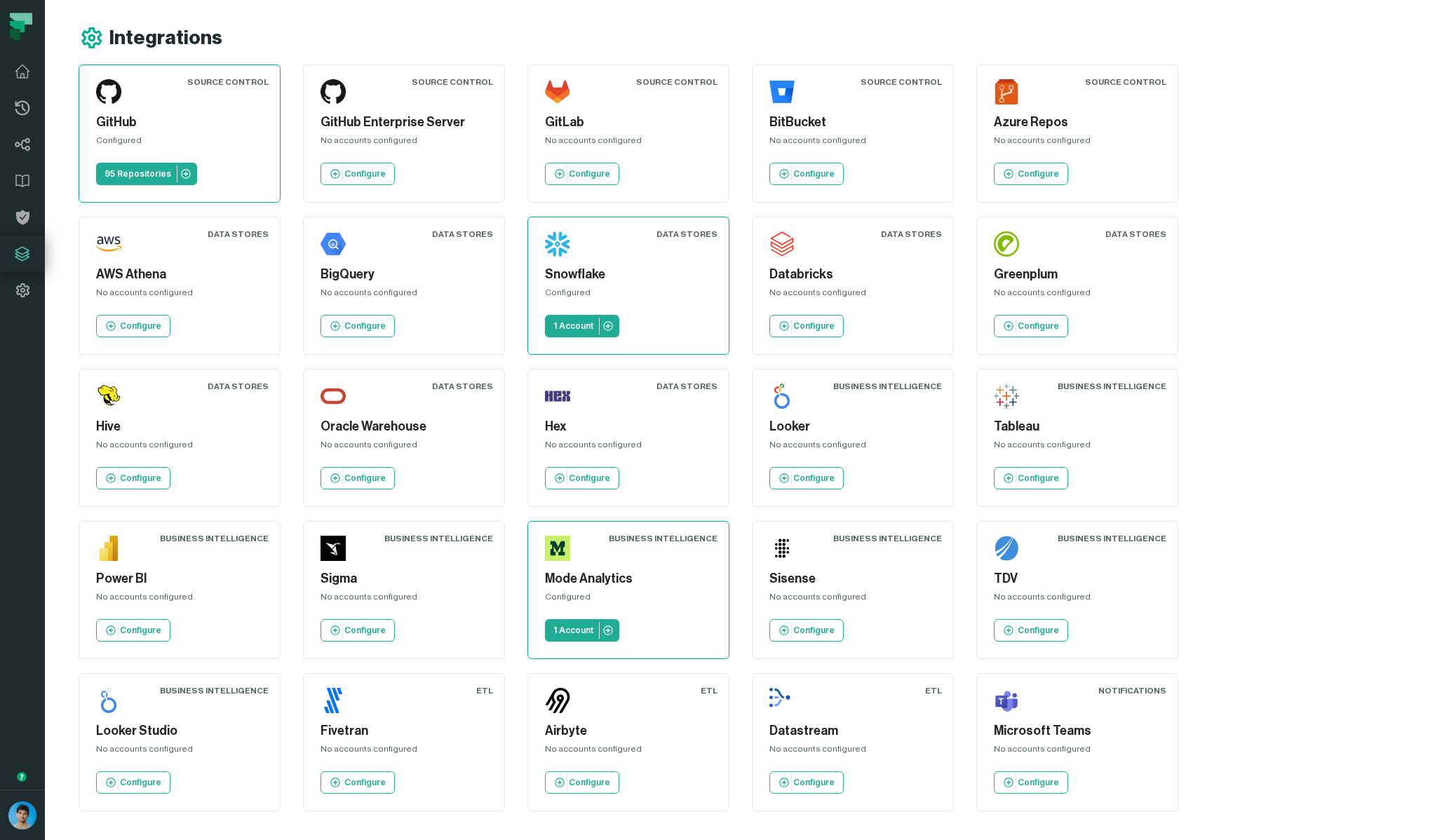
drag, startPoint x: 824, startPoint y: 729, endPoint x: 796, endPoint y: 707, distance: 35.6
click at [824, 729] on div "Source Control GitHub Configured 95 Repositories Source Control GitHub Enterpri…" at bounding box center [647, 438] width 1136 height 747
click at [569, 483] on p "Configure" at bounding box center [589, 478] width 42 height 11
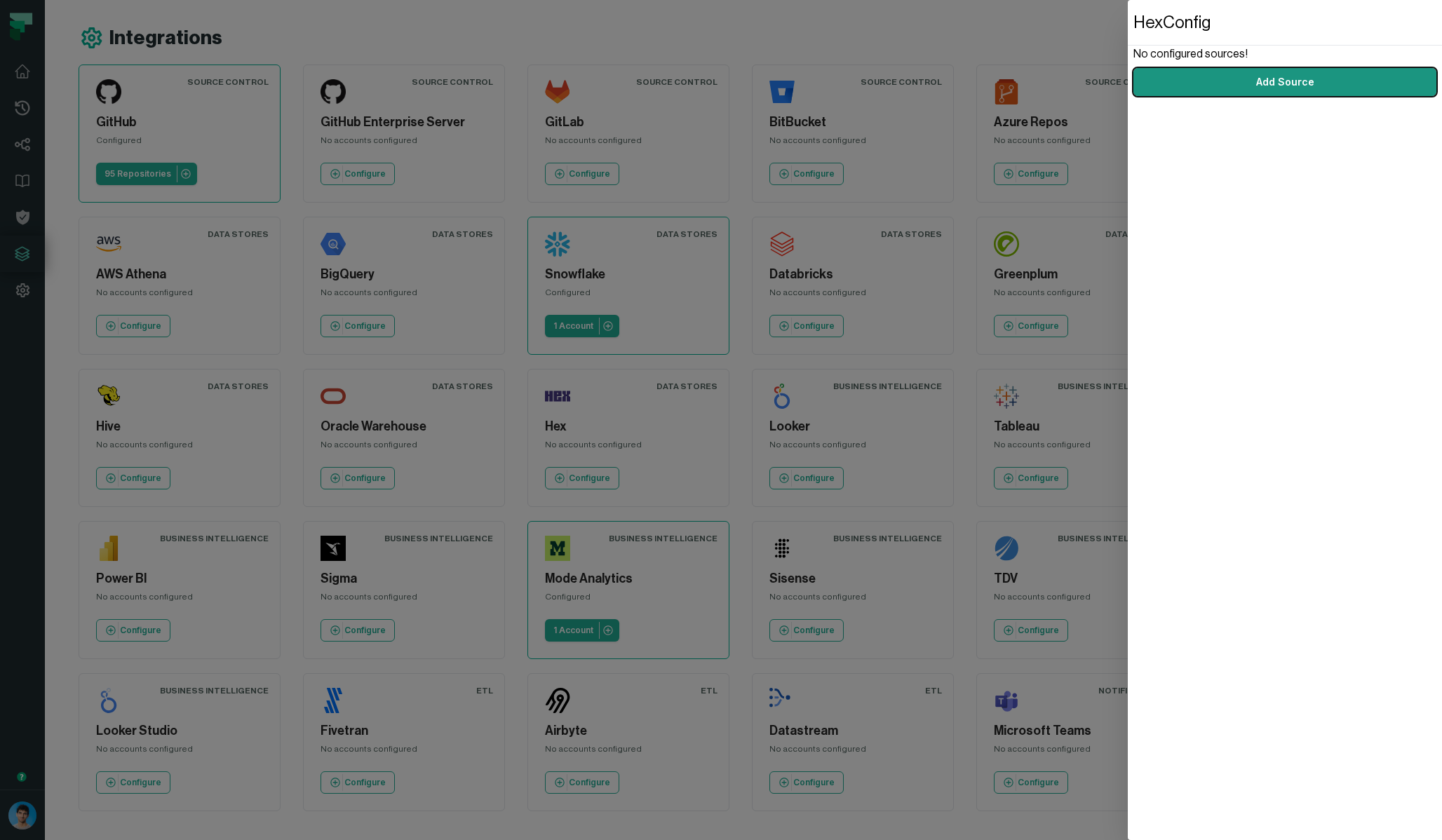
click at [1214, 82] on link "Add Source" at bounding box center [1284, 81] width 303 height 28
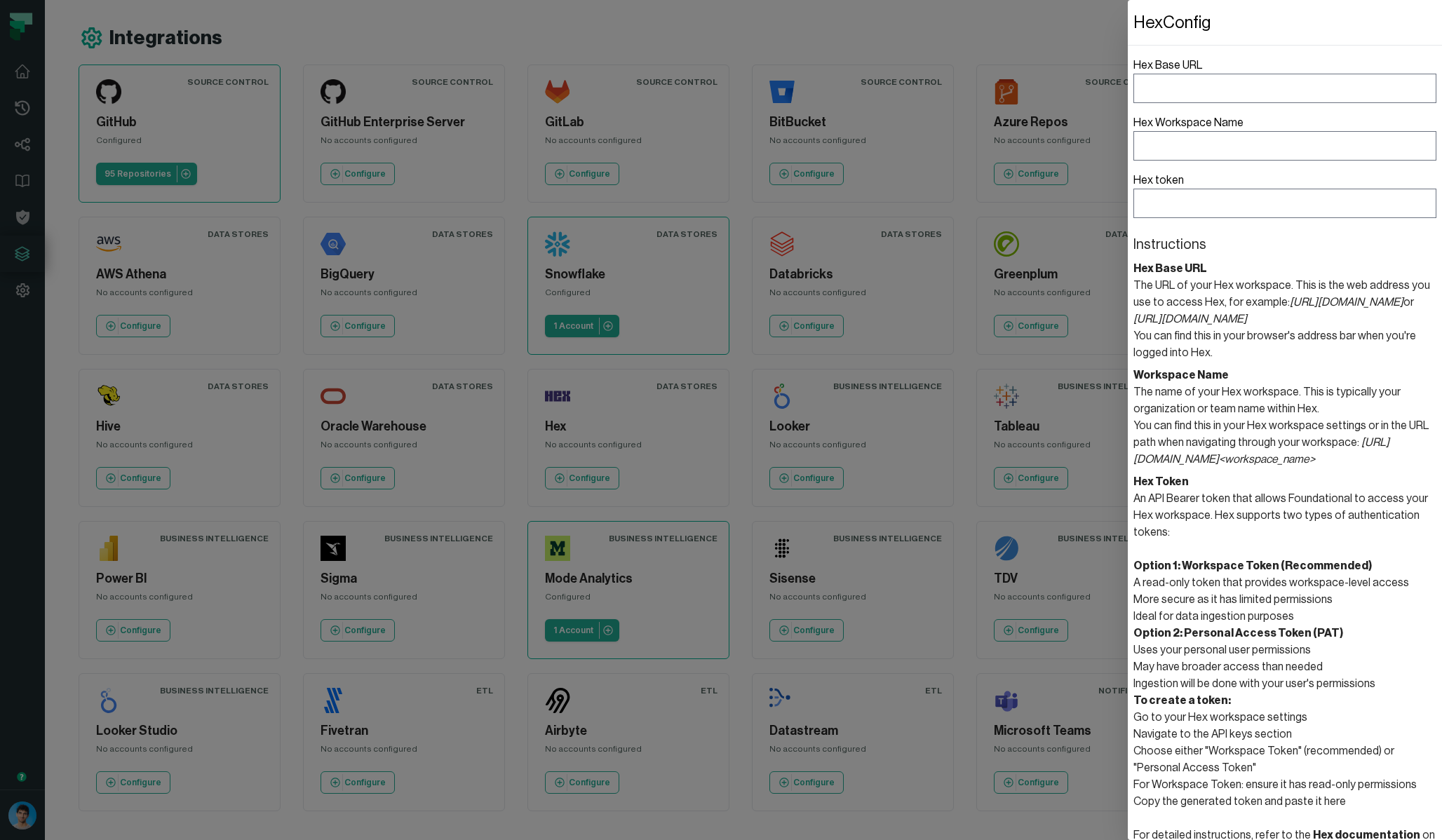
click at [1128, 31] on dialog "Hex Config Hex Base URL Hex Workspace Name Hex token Instructions Hex Base URL …" at bounding box center [1285, 420] width 314 height 840
